Goal: Task Accomplishment & Management: Use online tool/utility

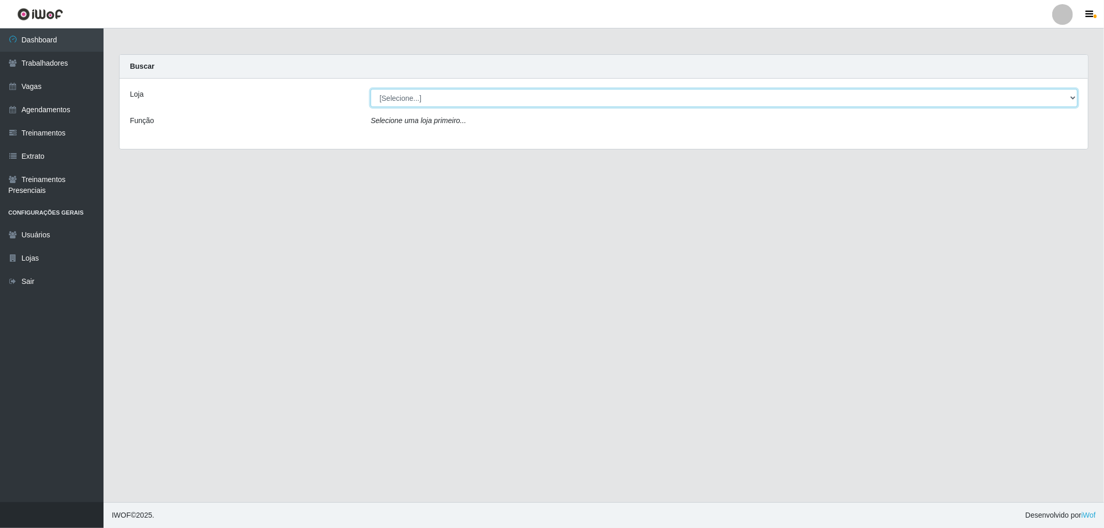
click at [601, 96] on select "[Selecione...] The Pow Pizzaria Delivery - [GEOGRAPHIC_DATA]" at bounding box center [724, 98] width 707 height 18
select select "322"
click at [371, 89] on select "[Selecione...] The Pow Pizzaria Delivery - [GEOGRAPHIC_DATA]" at bounding box center [724, 98] width 707 height 18
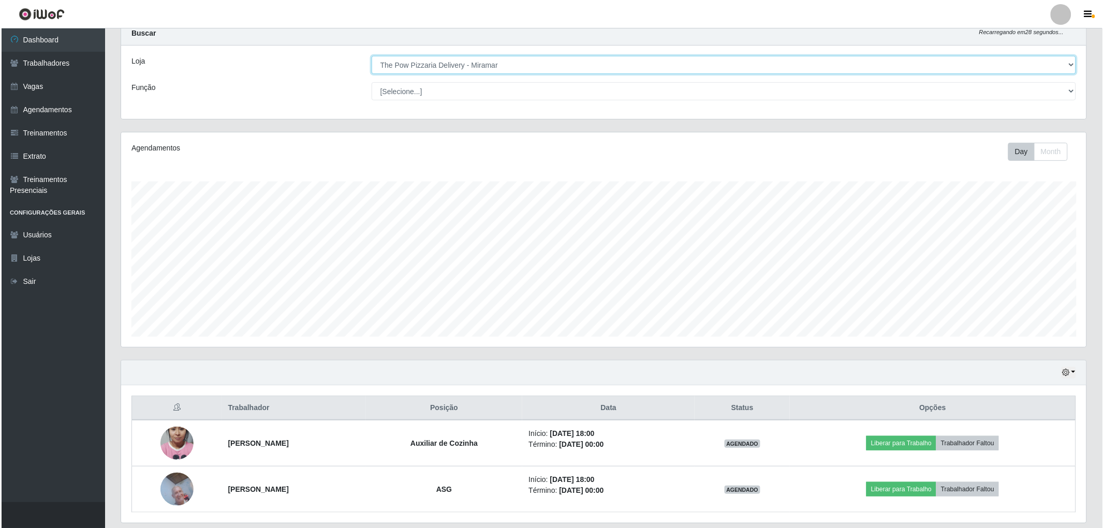
scroll to position [67, 0]
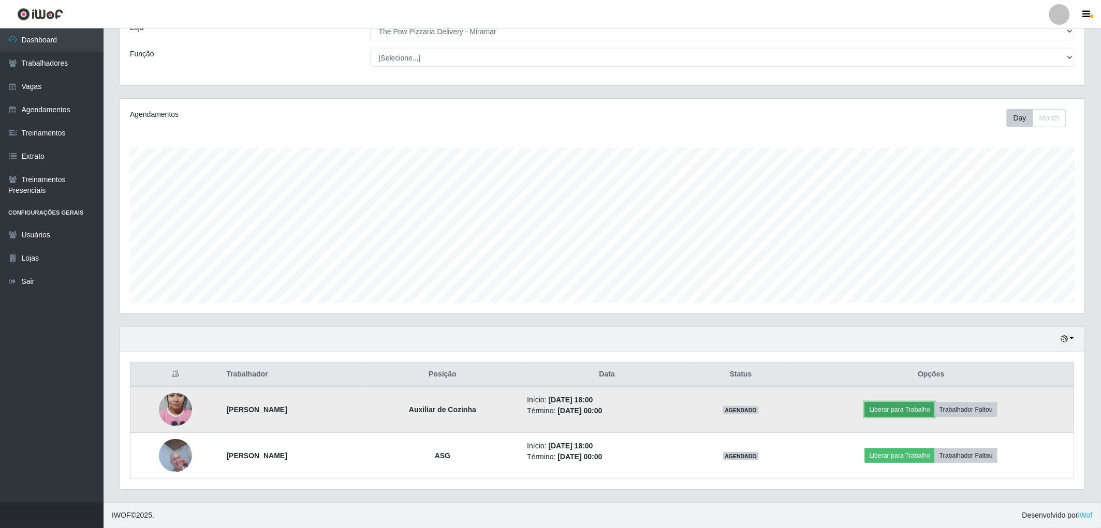
click at [904, 406] on button "Liberar para Trabalho" at bounding box center [900, 410] width 70 height 14
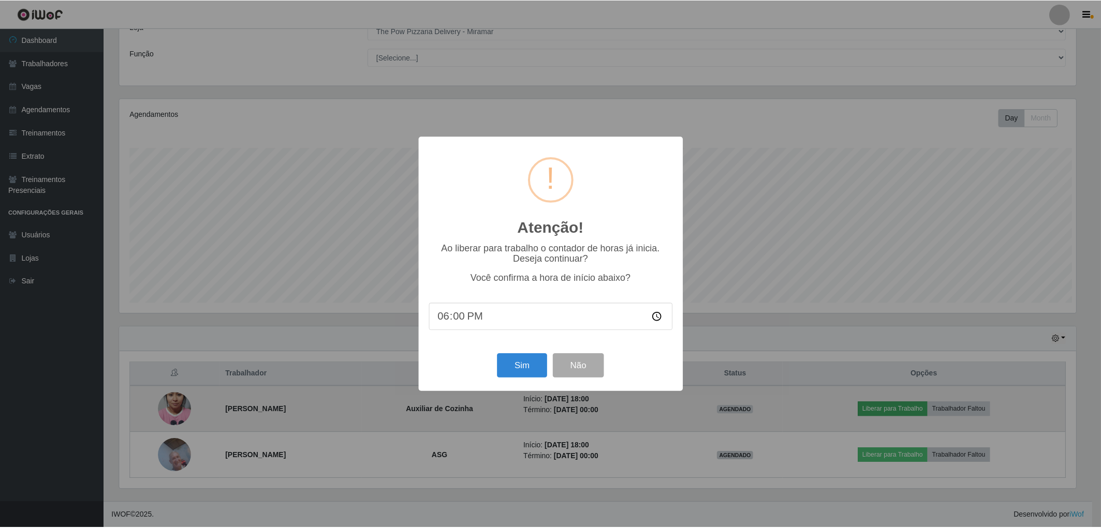
scroll to position [214, 959]
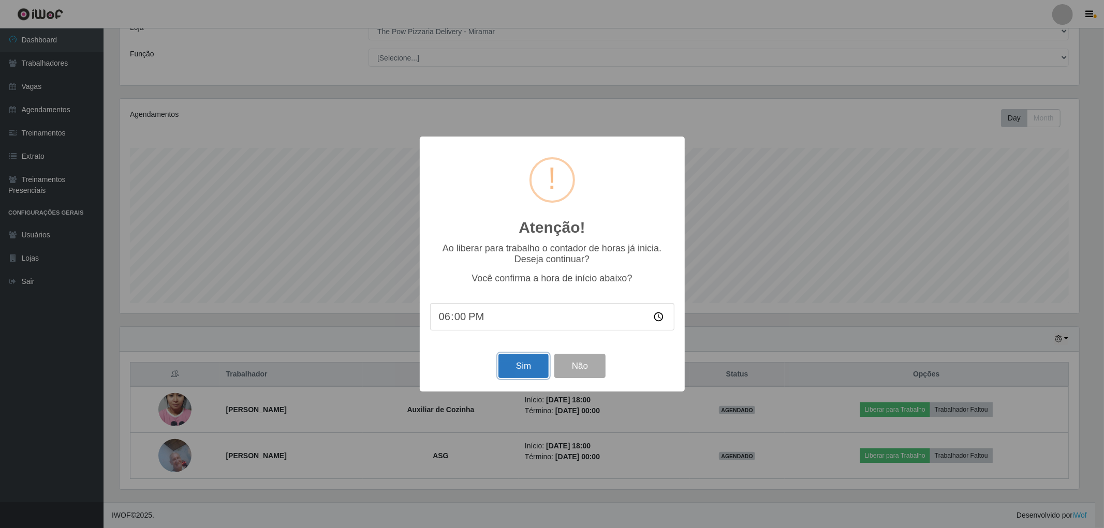
click at [509, 364] on button "Sim" at bounding box center [523, 366] width 50 height 24
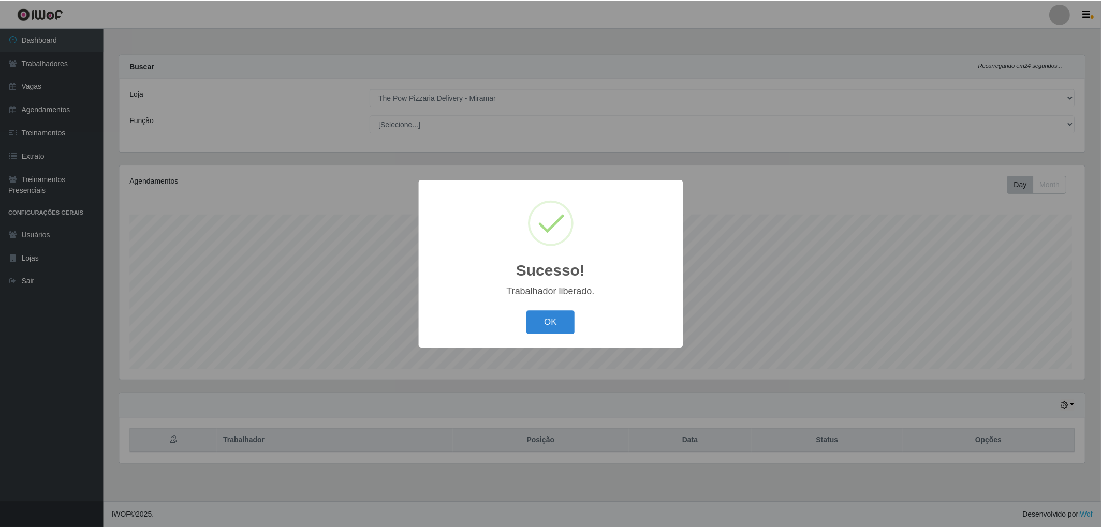
scroll to position [214, 968]
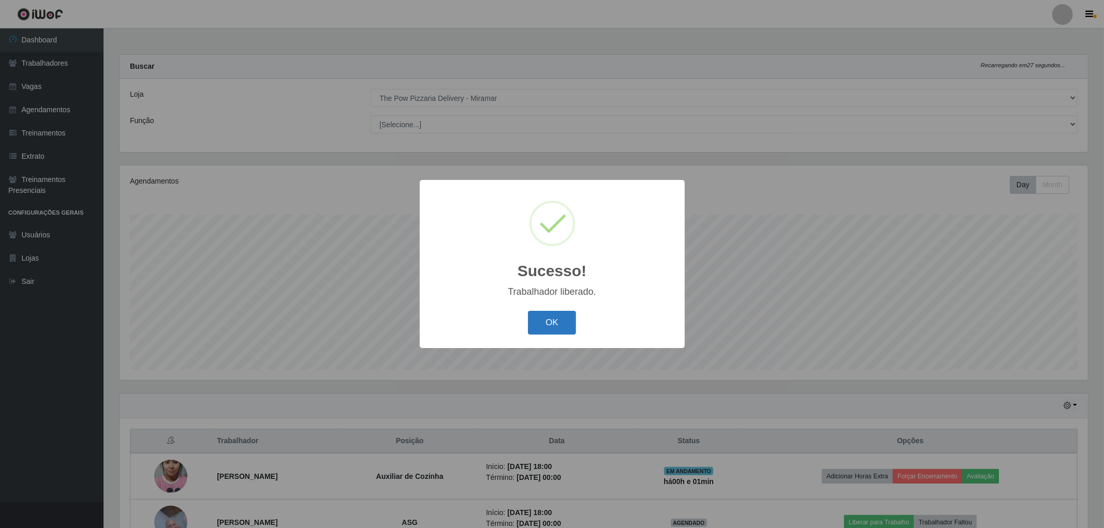
click at [556, 322] on button "OK" at bounding box center [552, 323] width 48 height 24
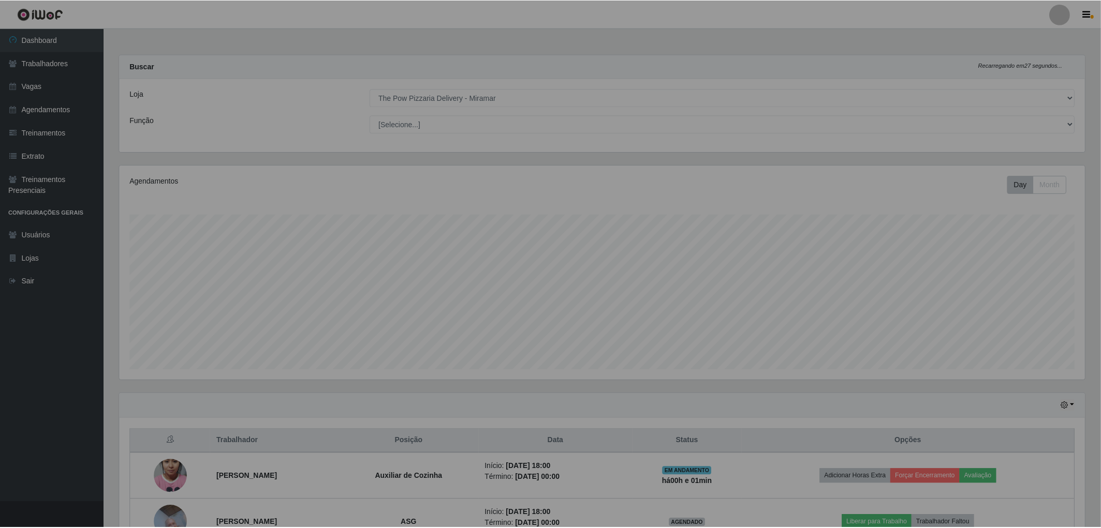
scroll to position [517341, 516591]
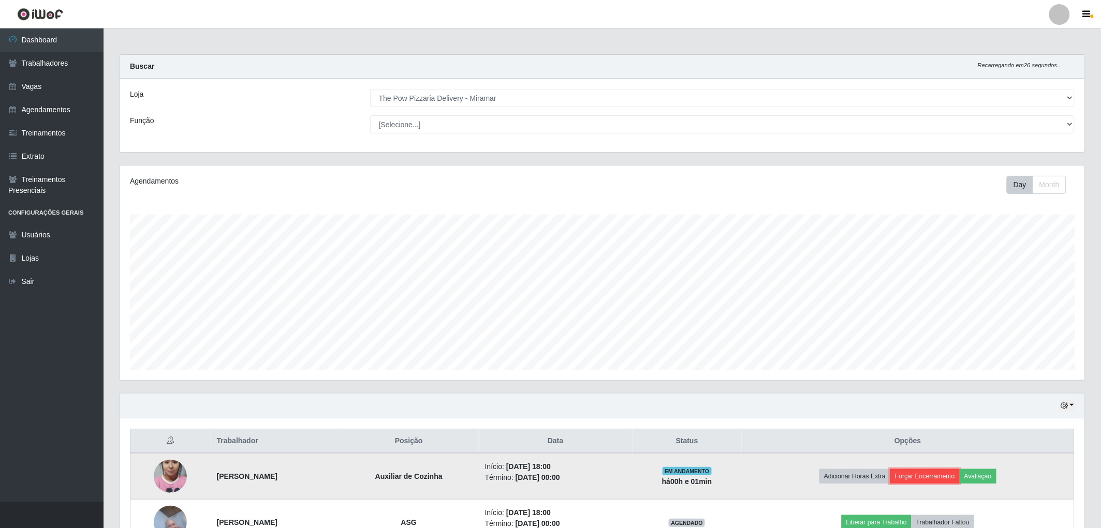
click at [933, 479] on button "Forçar Encerramento" at bounding box center [924, 476] width 69 height 14
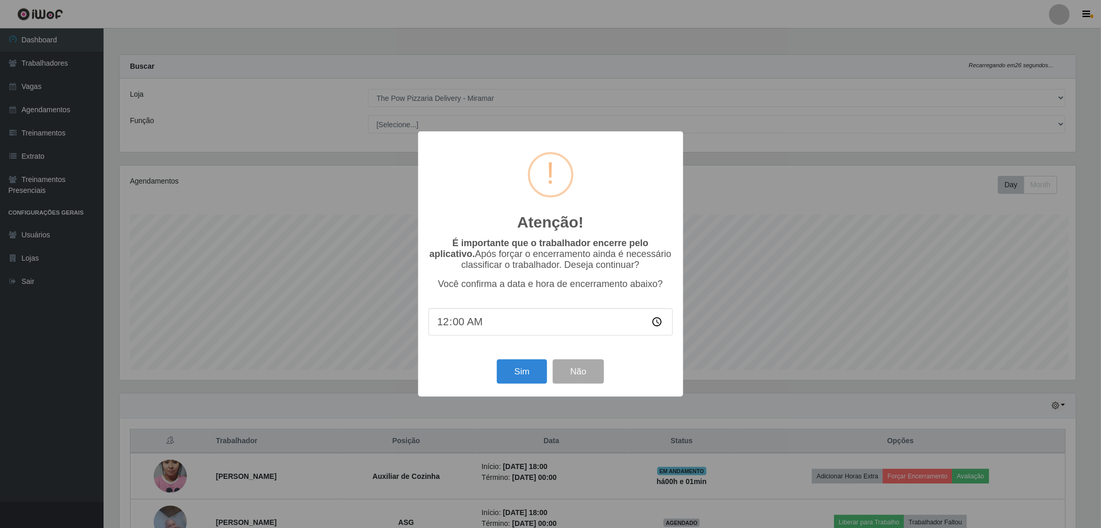
scroll to position [214, 959]
click at [508, 365] on button "Sim" at bounding box center [523, 372] width 50 height 24
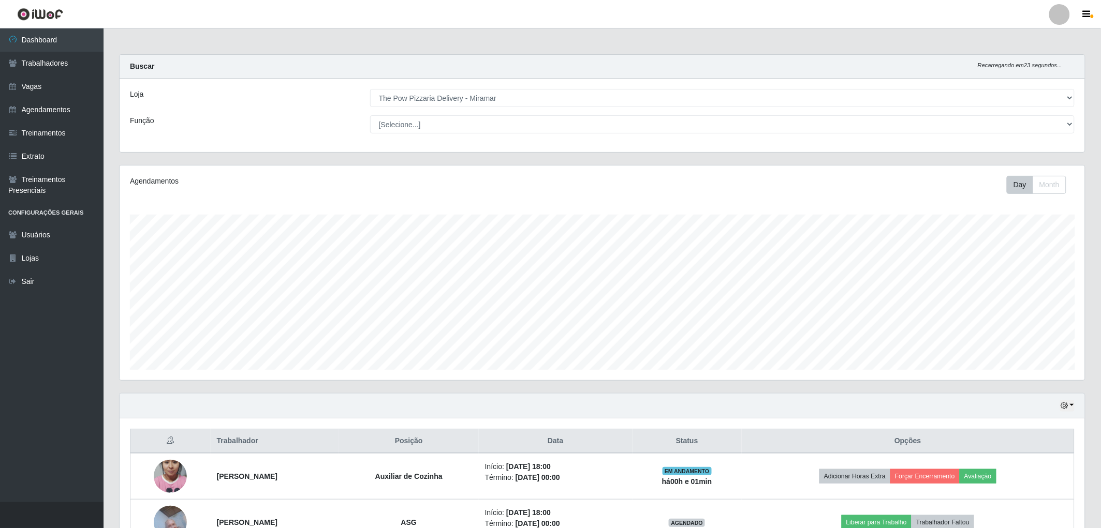
scroll to position [214, 968]
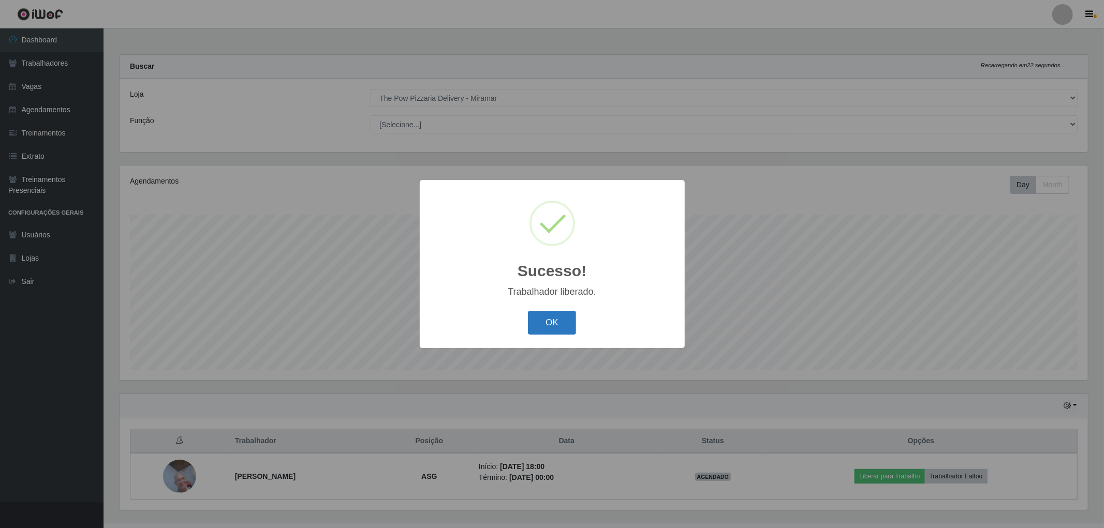
click at [555, 317] on button "OK" at bounding box center [552, 323] width 48 height 24
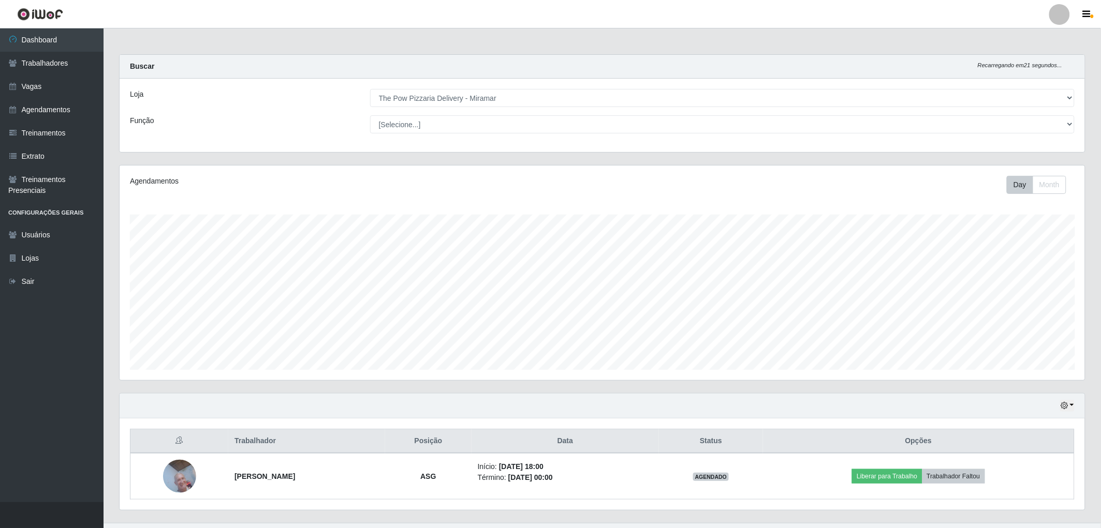
scroll to position [21, 0]
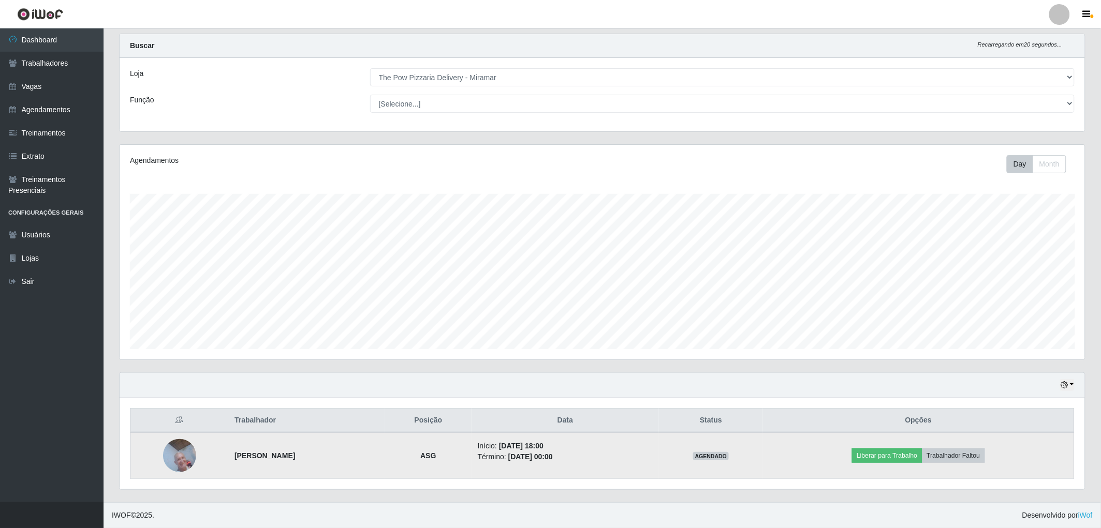
click at [183, 444] on img at bounding box center [179, 456] width 33 height 44
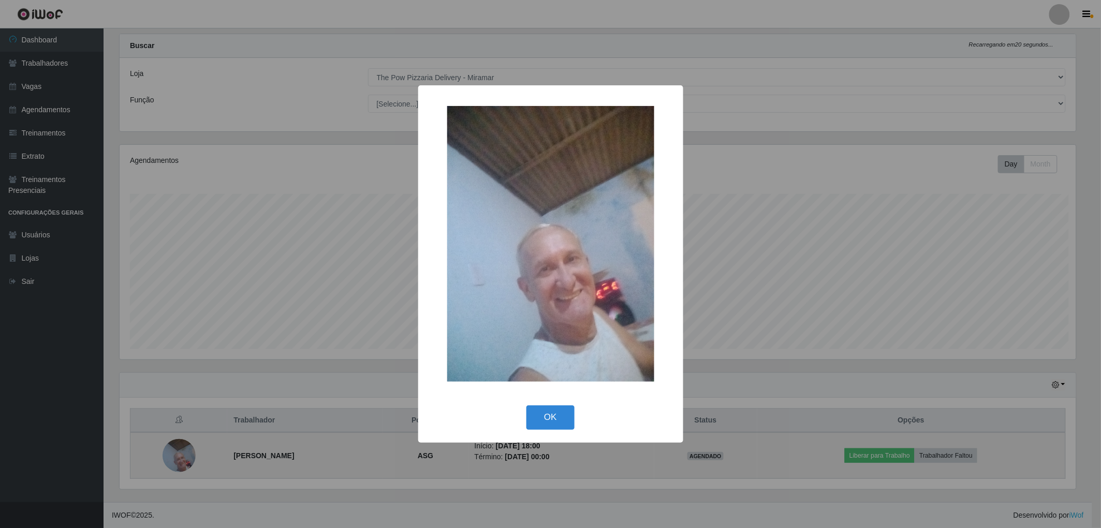
scroll to position [214, 959]
click at [183, 444] on div "× OK Cancel" at bounding box center [552, 264] width 1104 height 528
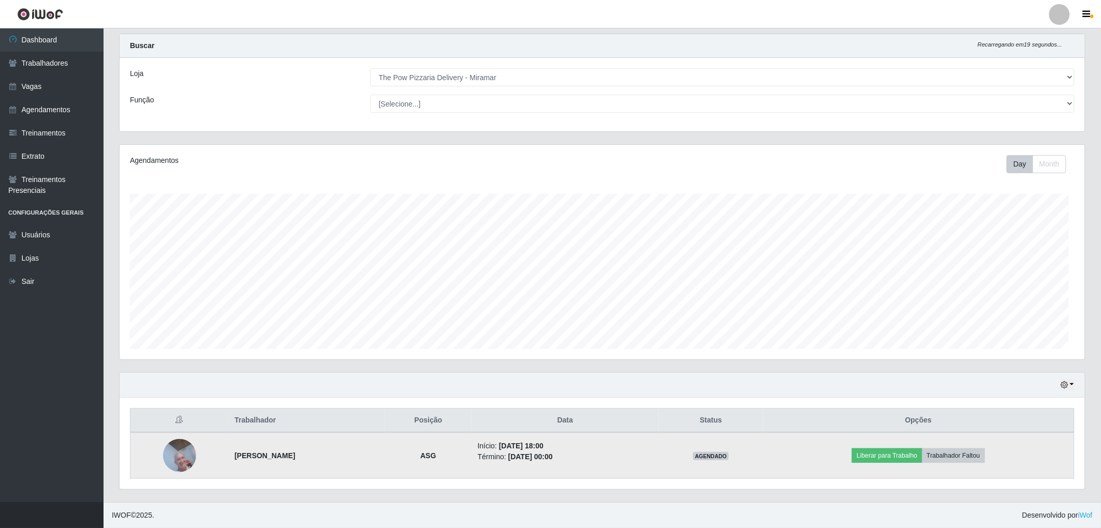
scroll to position [214, 965]
